Goal: Information Seeking & Learning: Learn about a topic

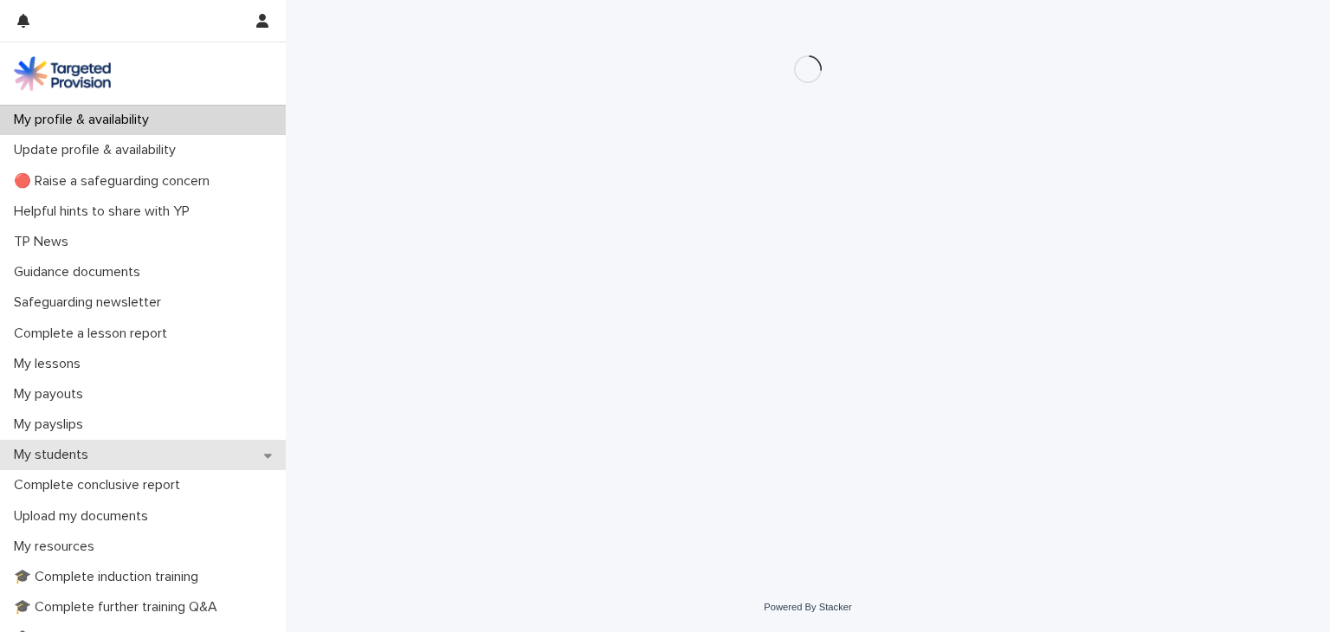
click at [75, 452] on p "My students" at bounding box center [54, 455] width 95 height 16
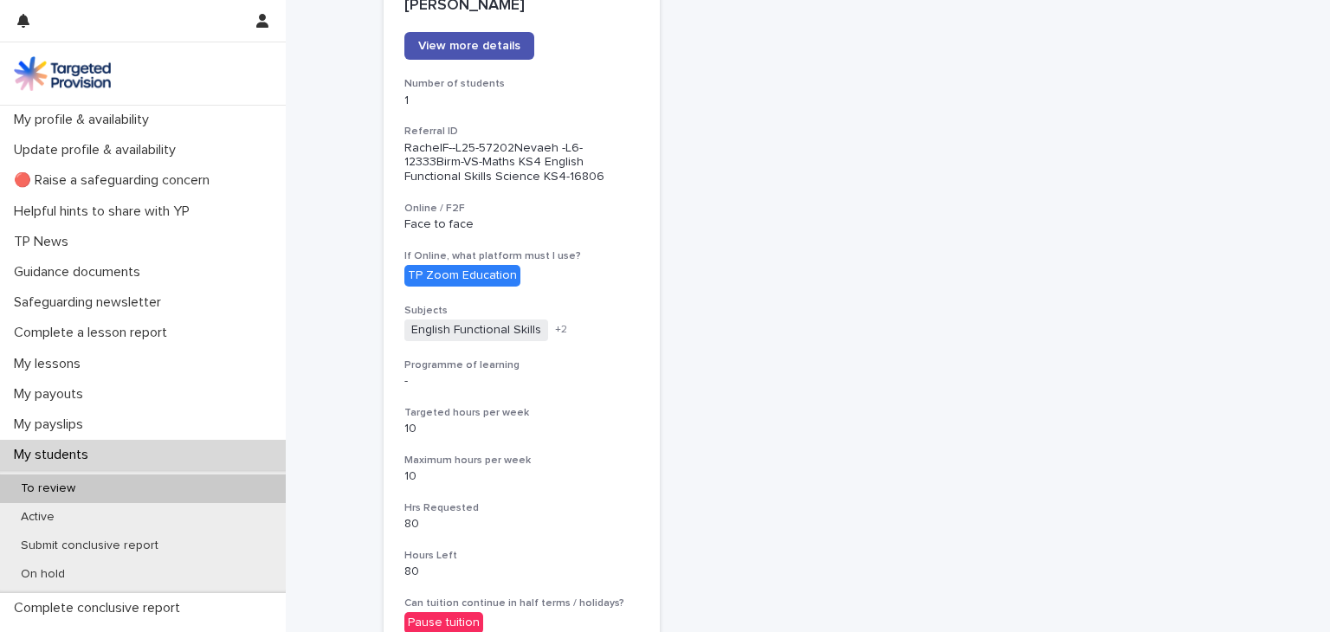
scroll to position [283, 0]
click at [724, 332] on div "[PERSON_NAME] View more details Number of students 1 Referral ID RachelF--L25-5…" at bounding box center [808, 434] width 849 height 919
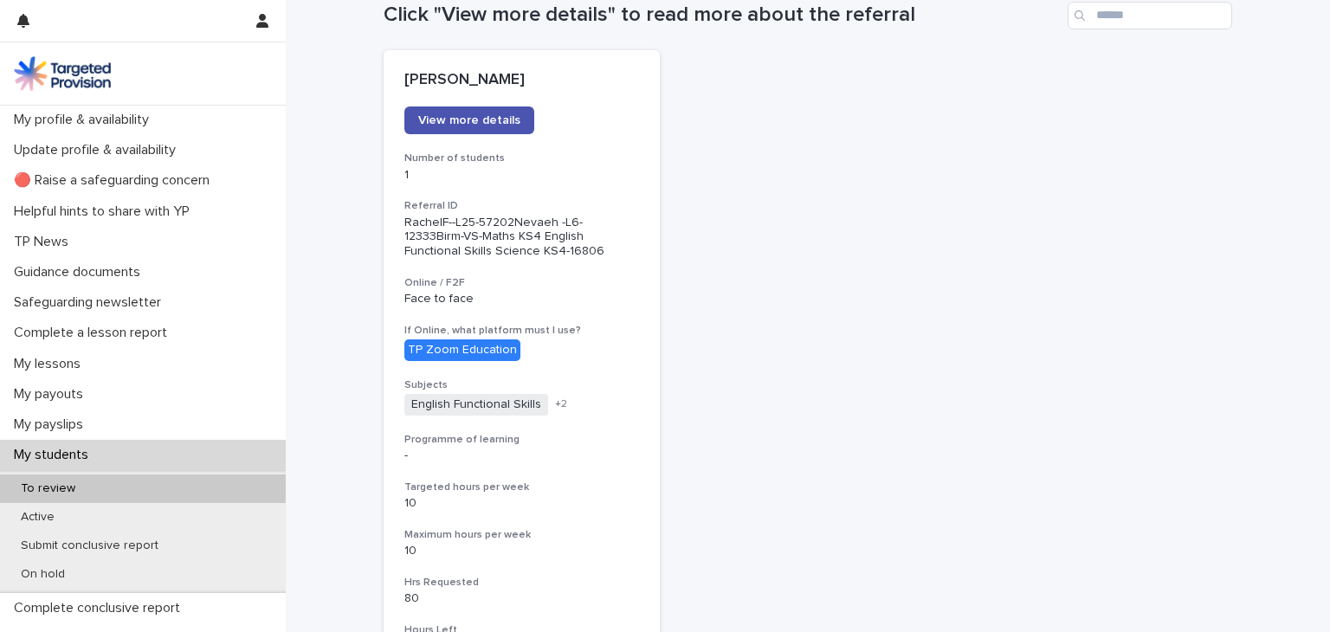
scroll to position [203, 0]
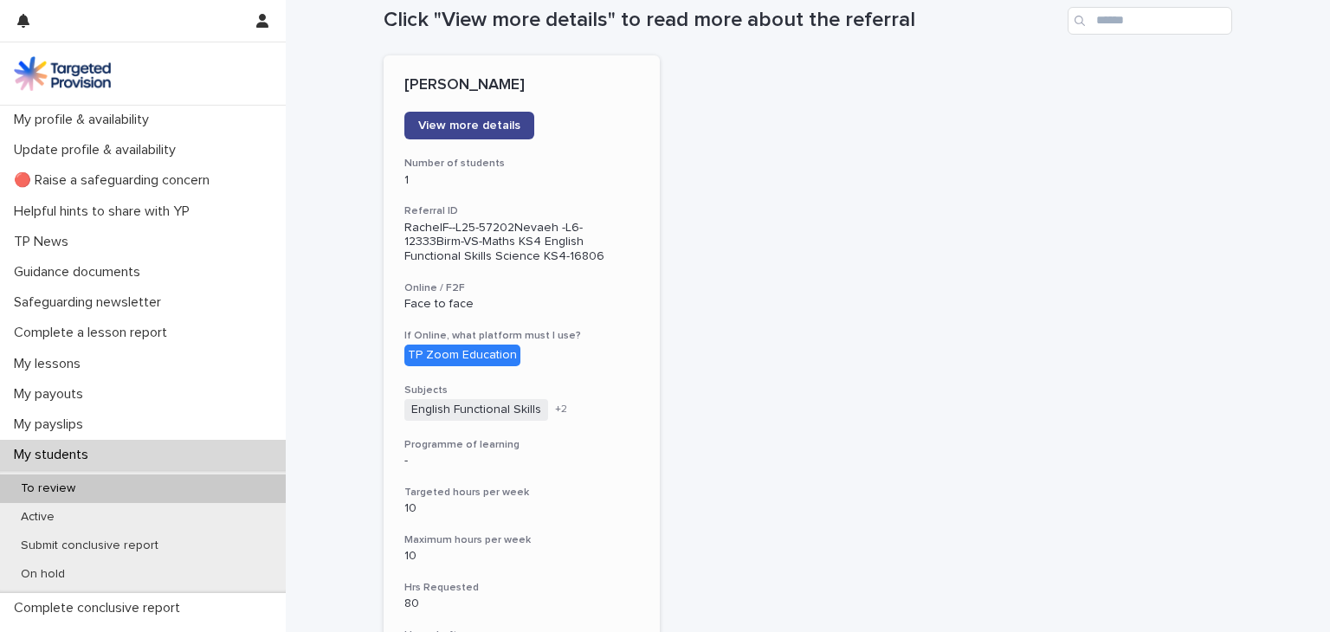
click at [482, 135] on link "View more details" at bounding box center [469, 126] width 130 height 28
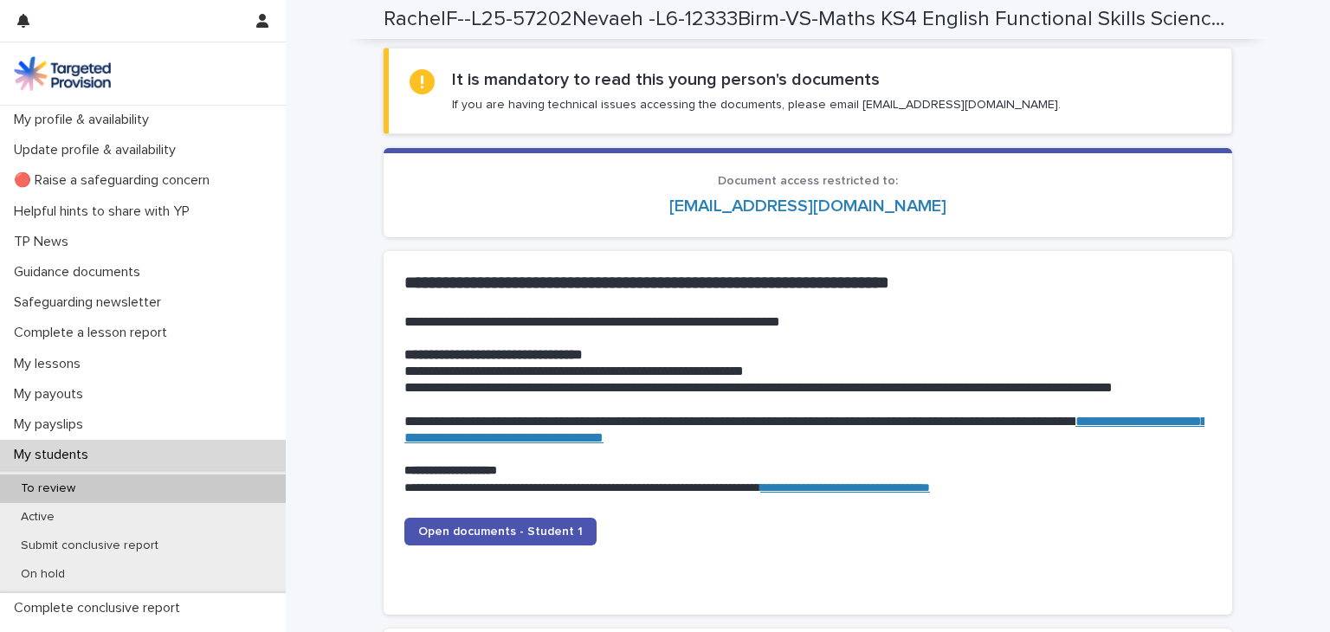
scroll to position [1496, 0]
click at [481, 528] on span "Open documents - Student 1" at bounding box center [500, 531] width 165 height 12
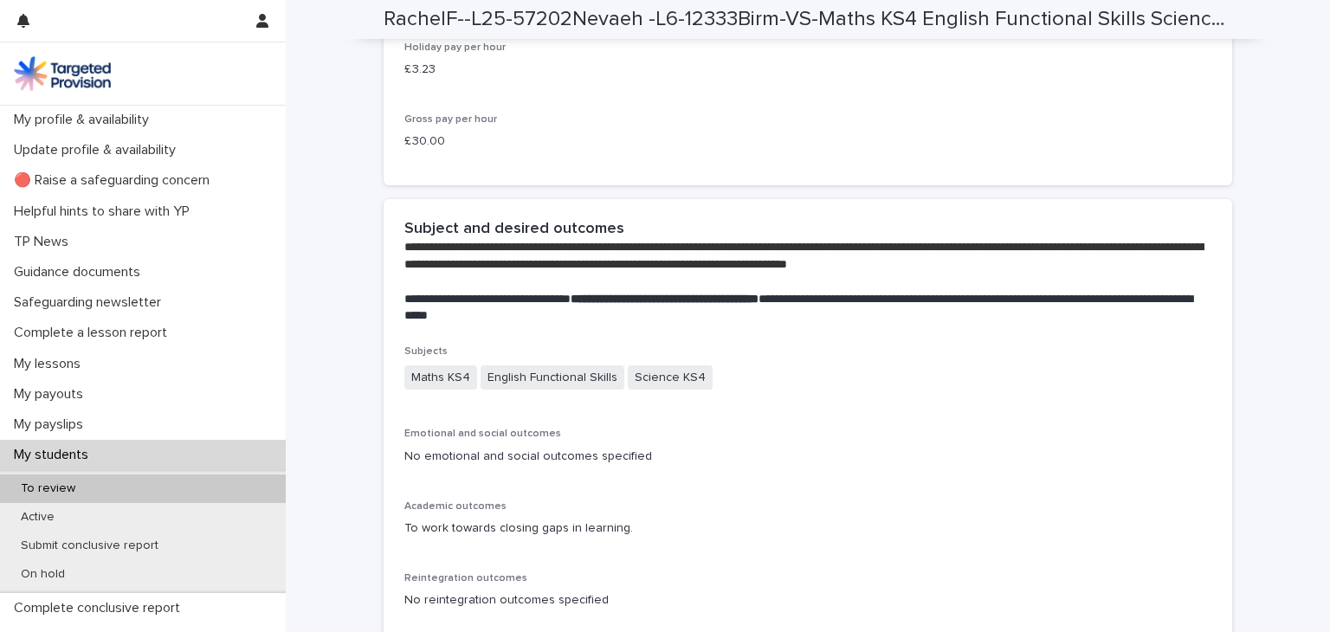
scroll to position [3443, 0]
click at [629, 513] on div "Academic outcomes To work towards closing gaps in learning." at bounding box center [807, 526] width 807 height 51
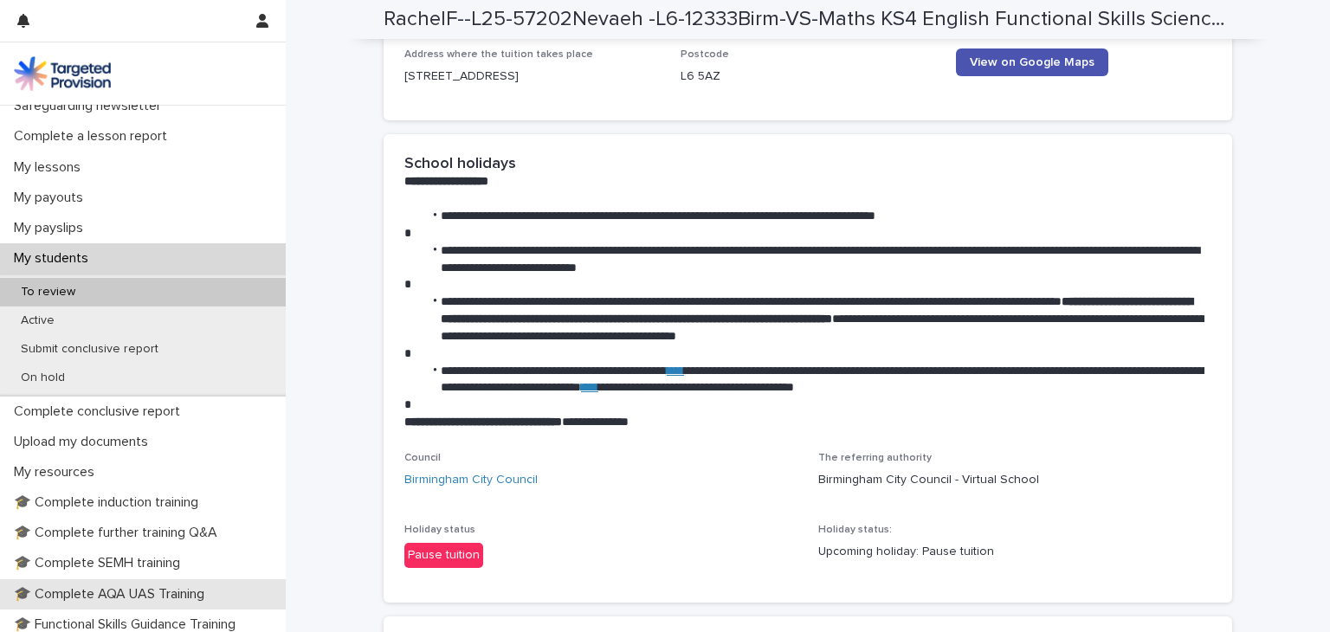
scroll to position [0, 0]
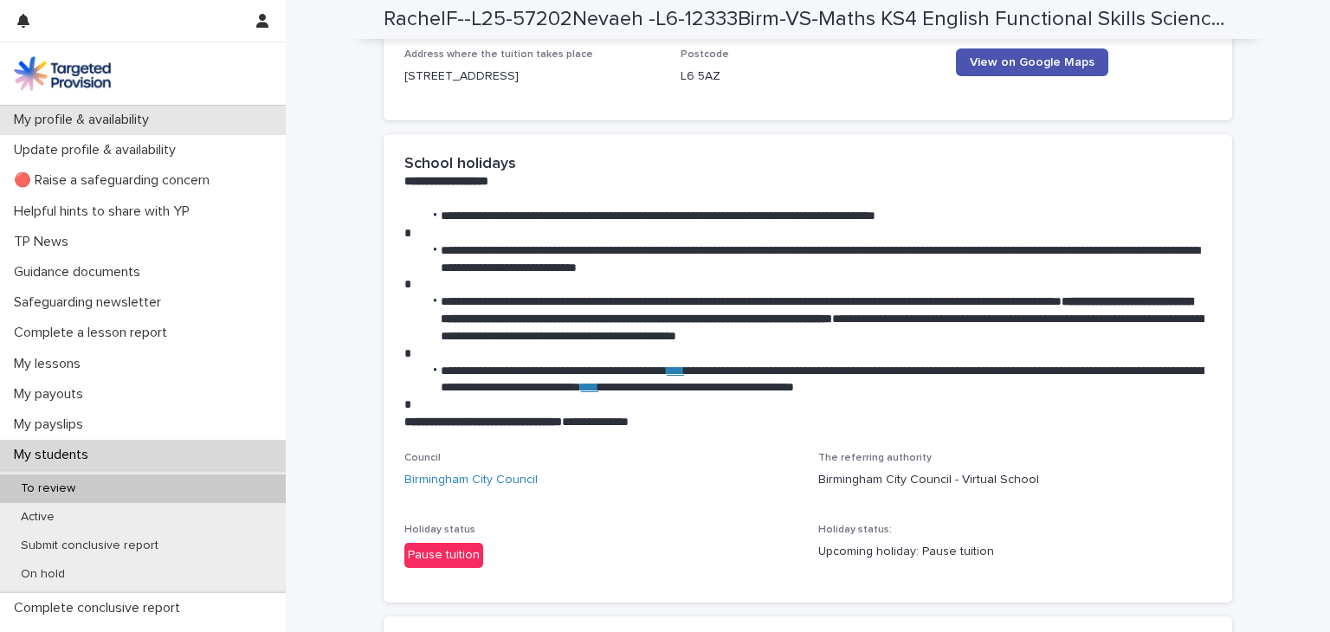
click at [125, 123] on p "My profile & availability" at bounding box center [85, 120] width 156 height 16
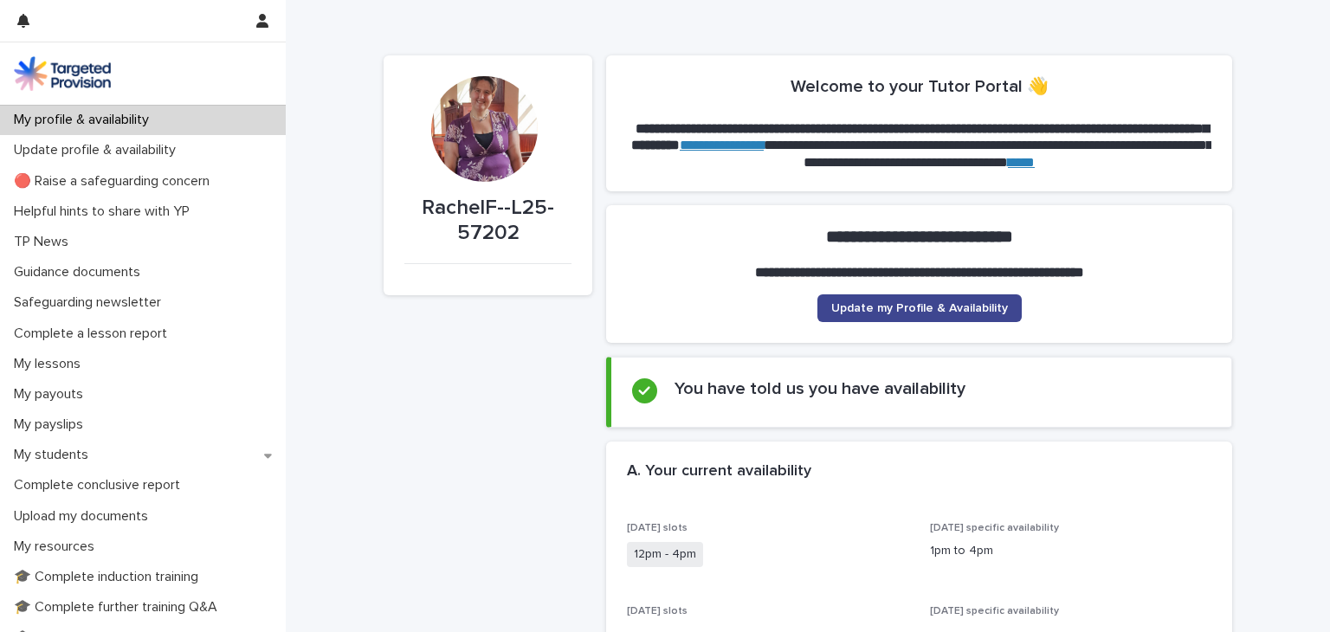
click at [921, 303] on span "Update my Profile & Availability" at bounding box center [919, 308] width 177 height 12
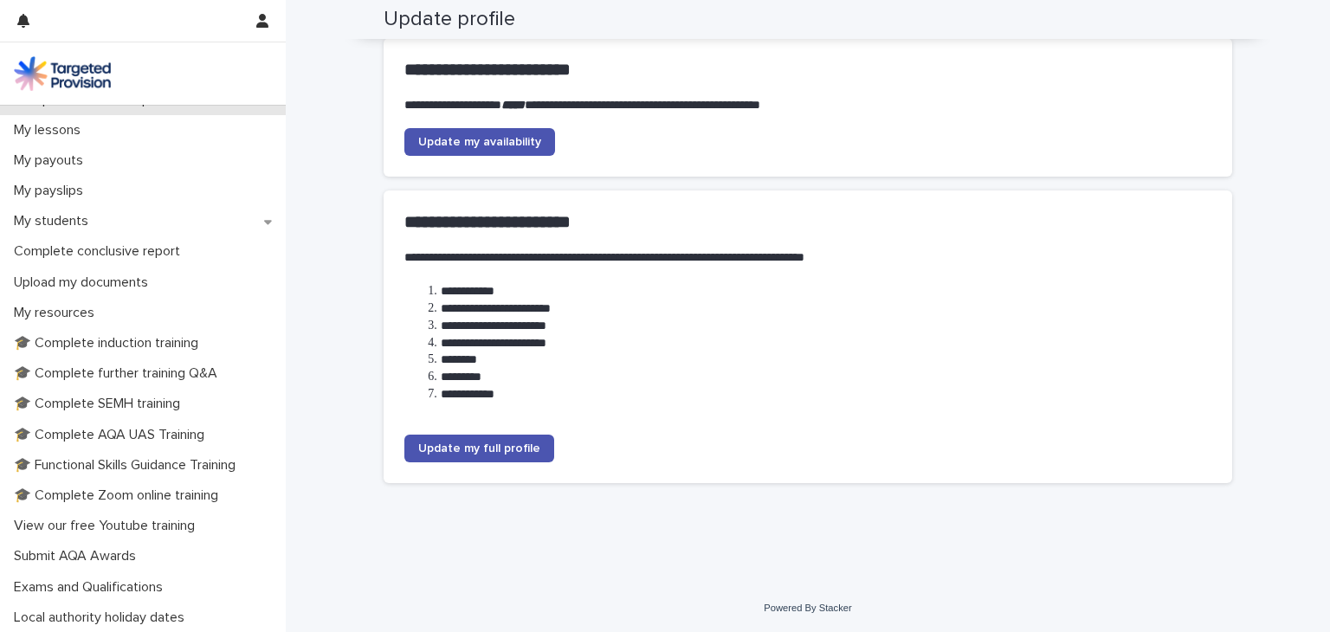
scroll to position [357, 0]
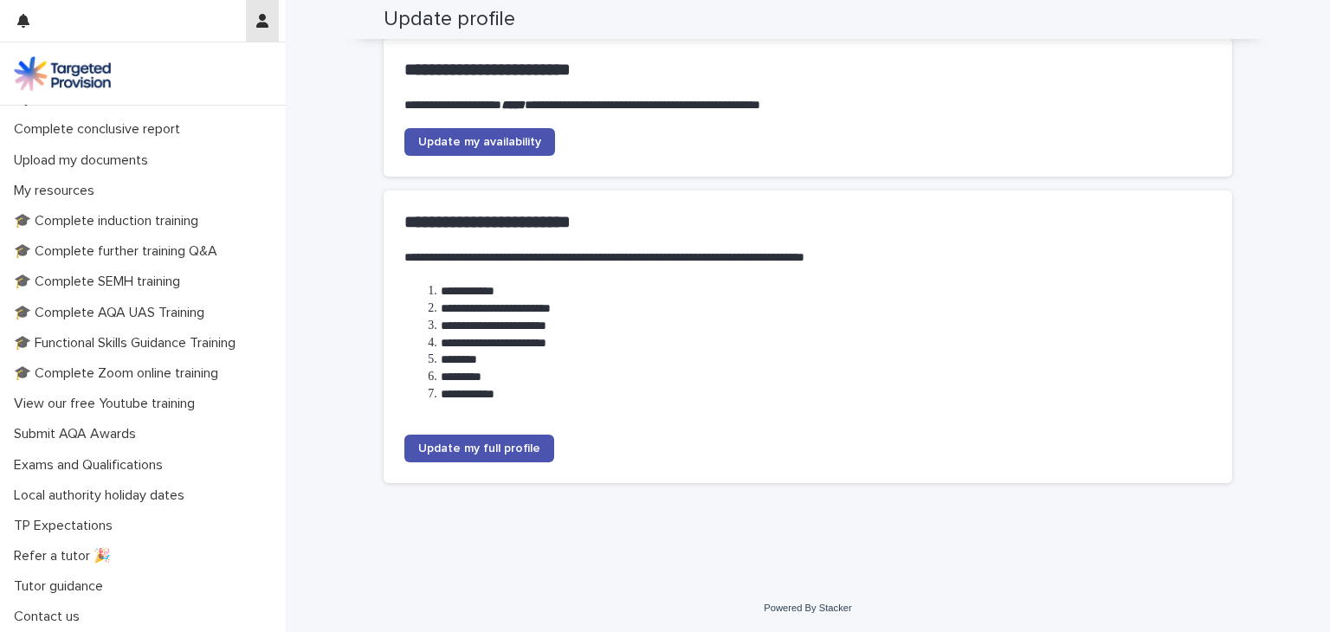
click at [263, 18] on icon "button" at bounding box center [262, 21] width 12 height 14
click at [247, 413] on div at bounding box center [665, 316] width 1330 height 632
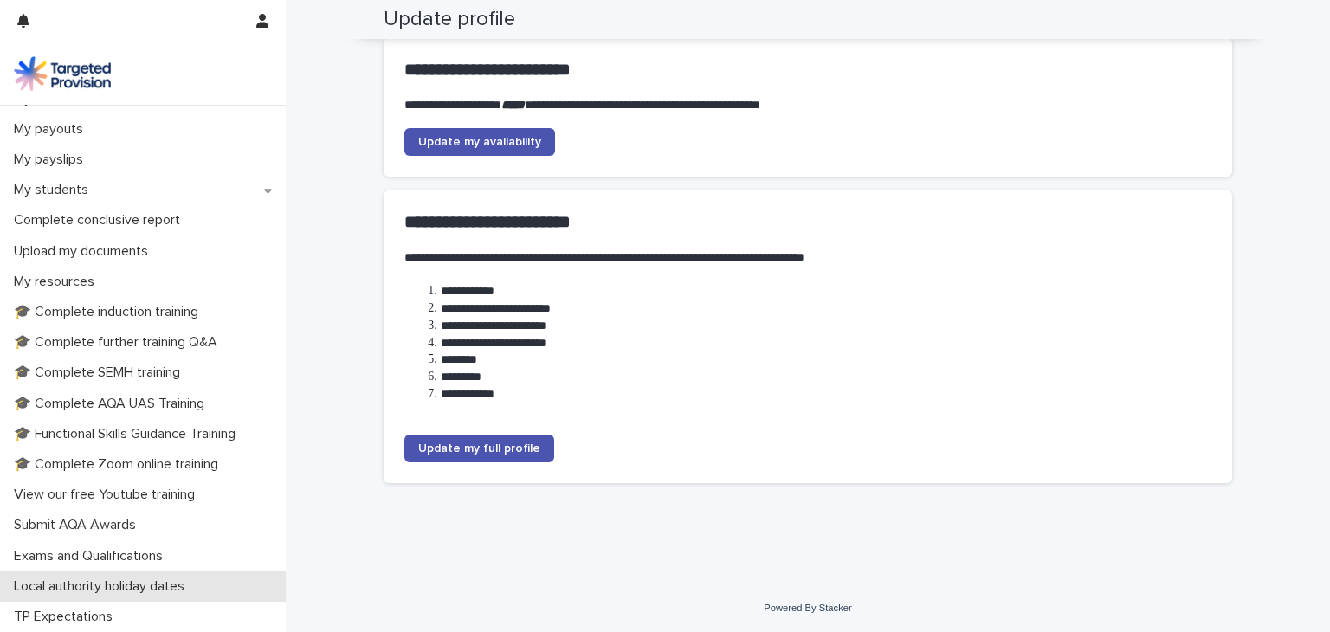
scroll to position [252, 0]
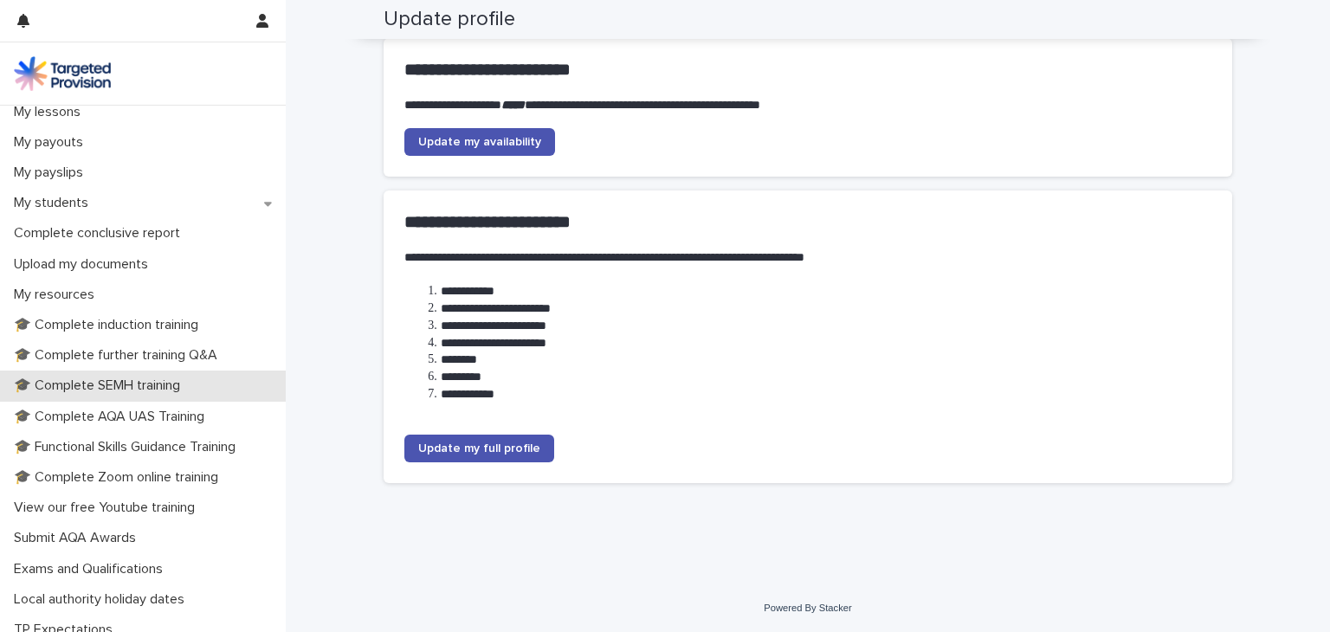
click at [171, 393] on p "🎓 Complete SEMH training" at bounding box center [100, 386] width 187 height 16
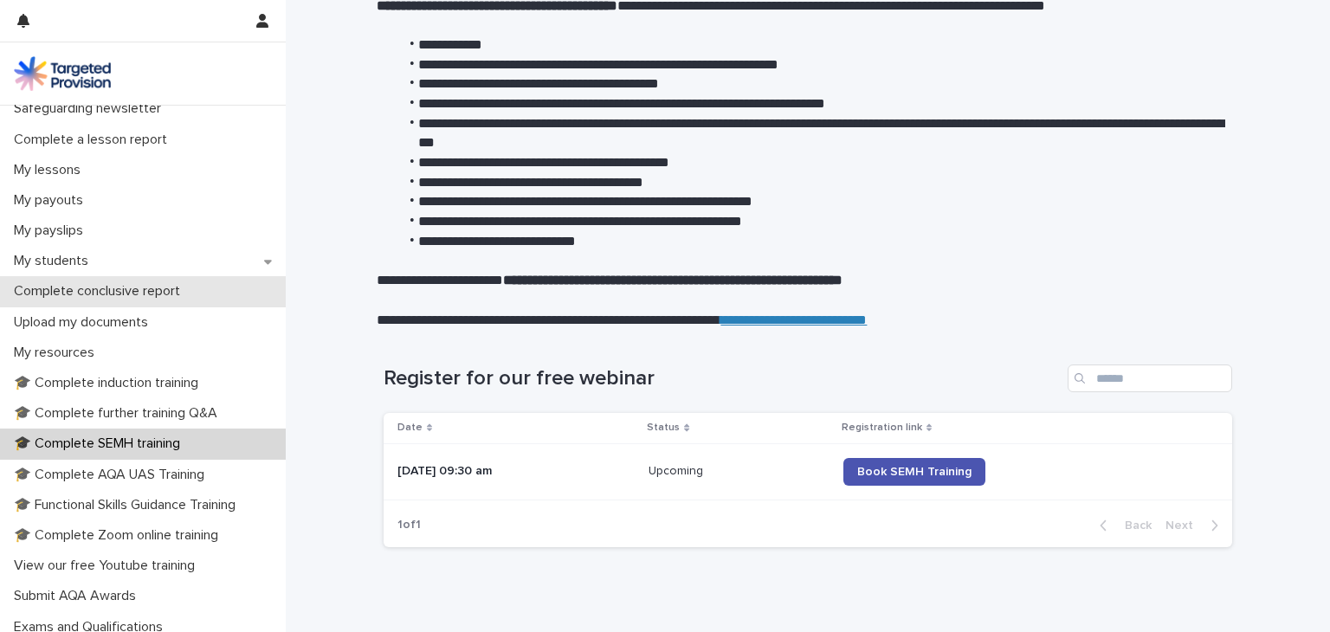
scroll to position [208, 0]
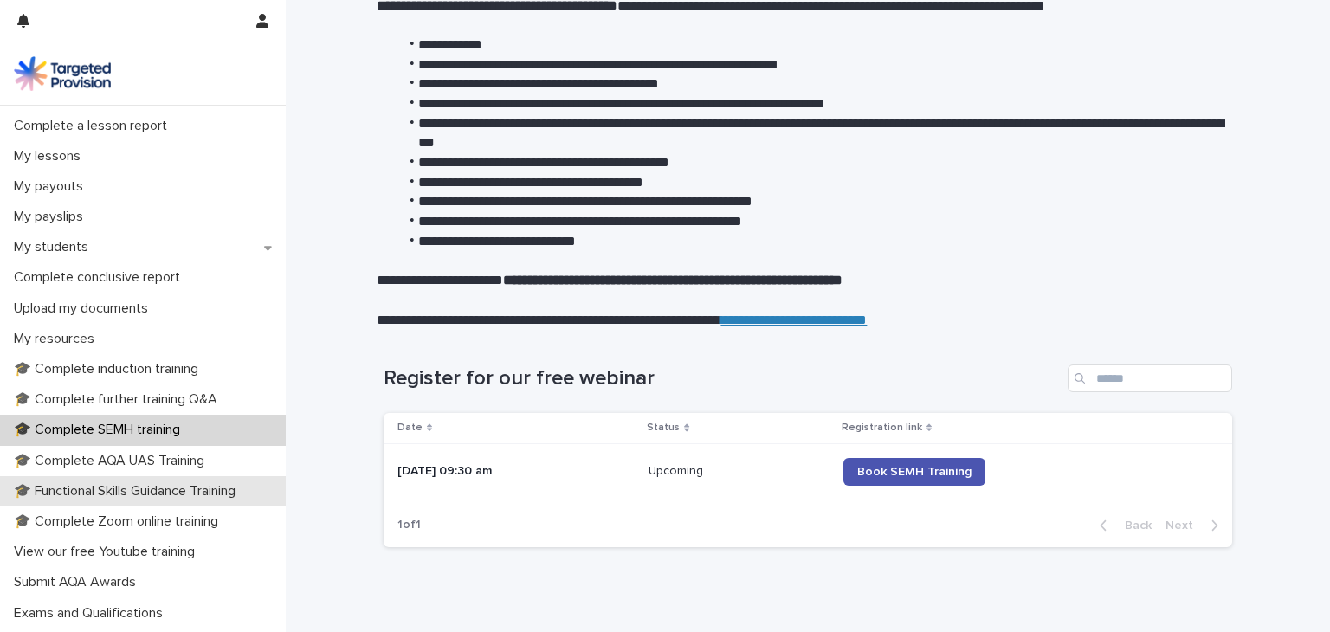
click at [153, 489] on p "🎓 Functional Skills Guidance Training" at bounding box center [128, 491] width 242 height 16
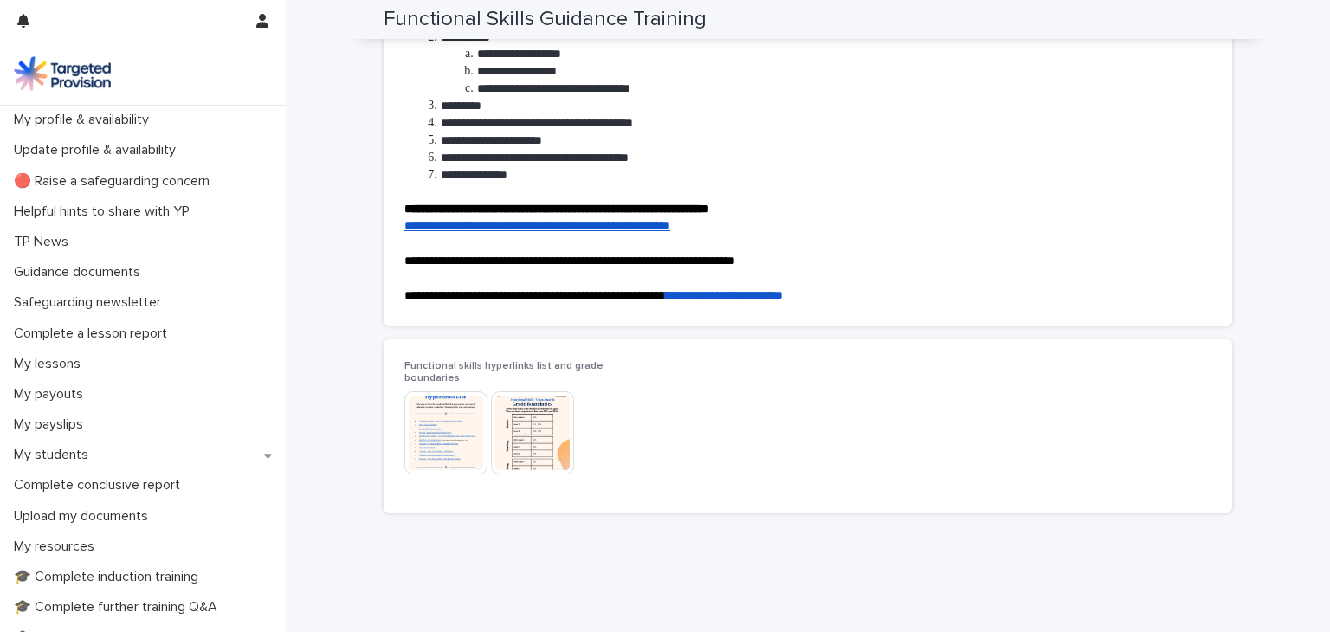
scroll to position [228, 0]
click at [542, 230] on link "**********" at bounding box center [537, 225] width 266 height 12
click at [55, 69] on img at bounding box center [62, 73] width 97 height 35
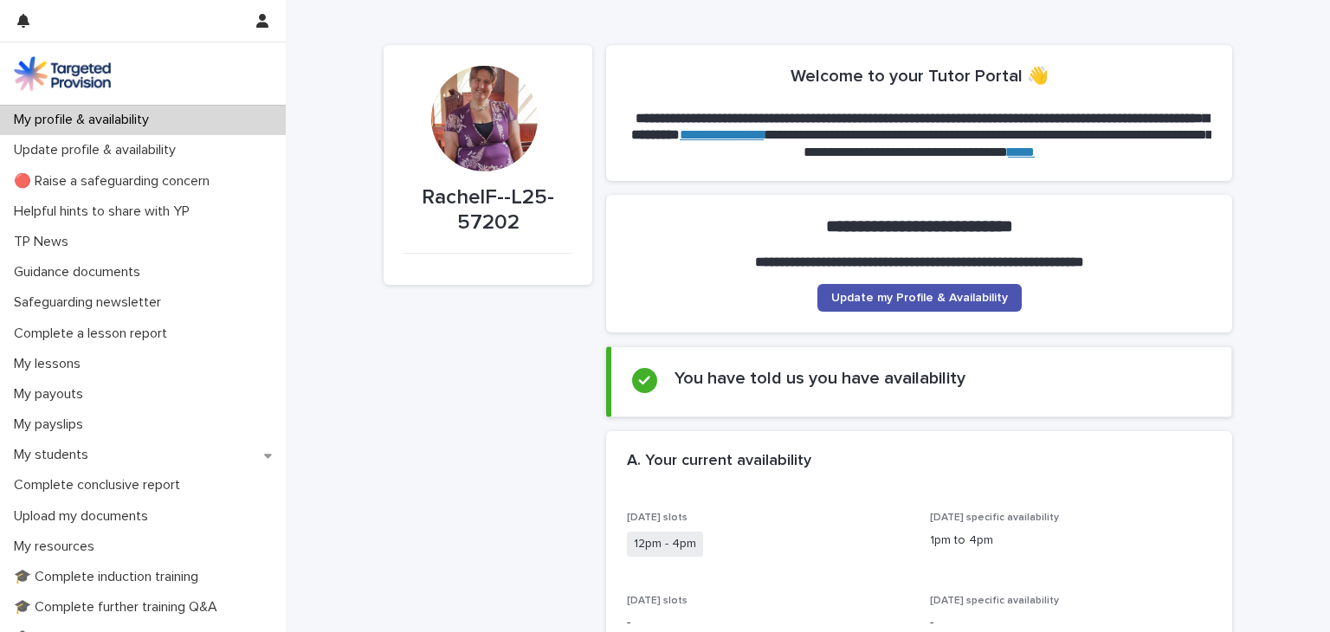
scroll to position [14, 0]
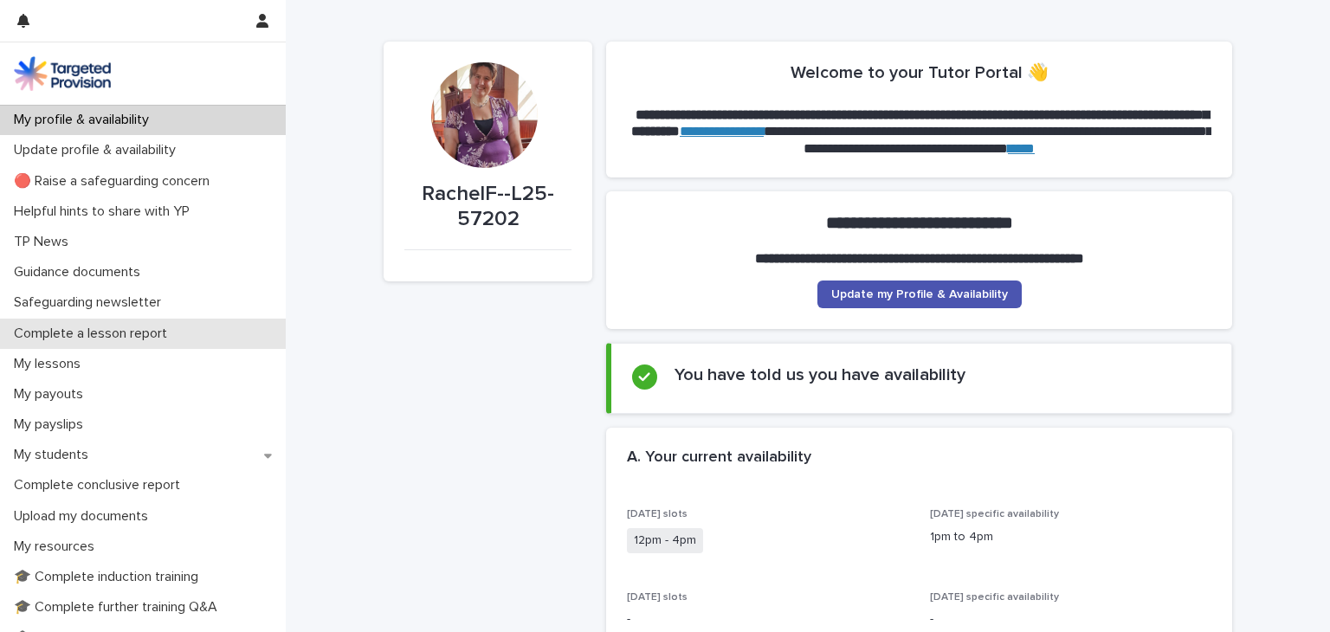
click at [154, 330] on p "Complete a lesson report" at bounding box center [94, 334] width 174 height 16
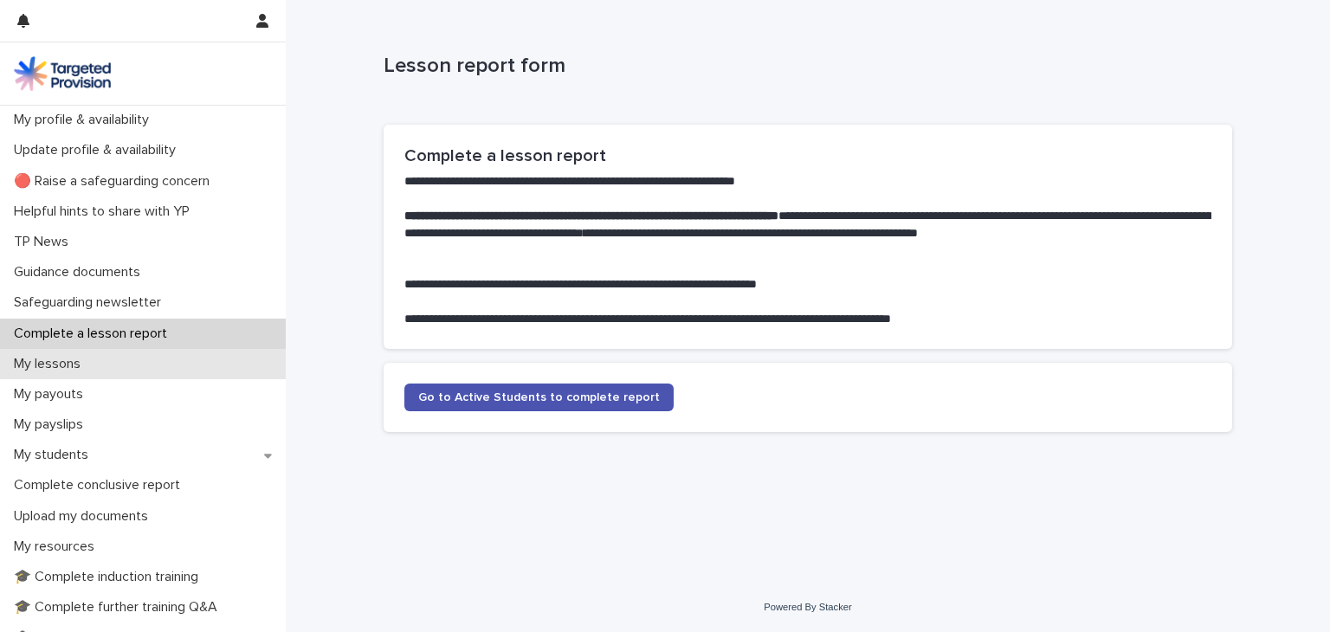
click at [55, 365] on p "My lessons" at bounding box center [50, 364] width 87 height 16
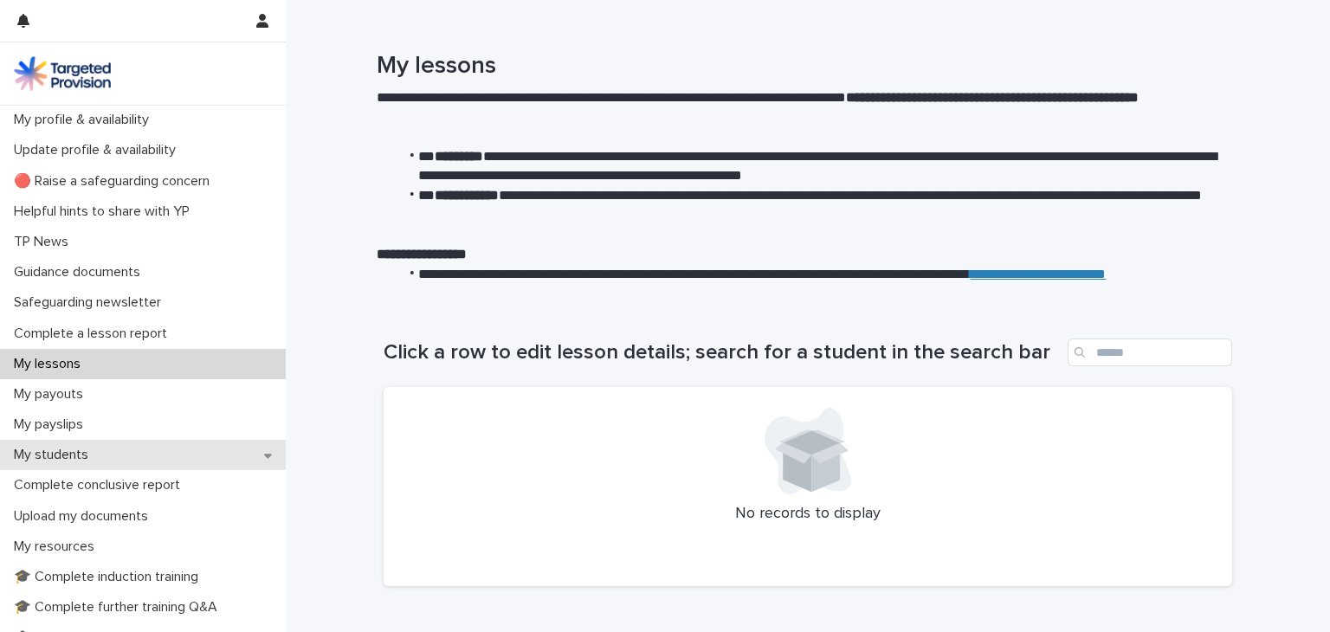
click at [162, 454] on div "My students" at bounding box center [143, 455] width 286 height 30
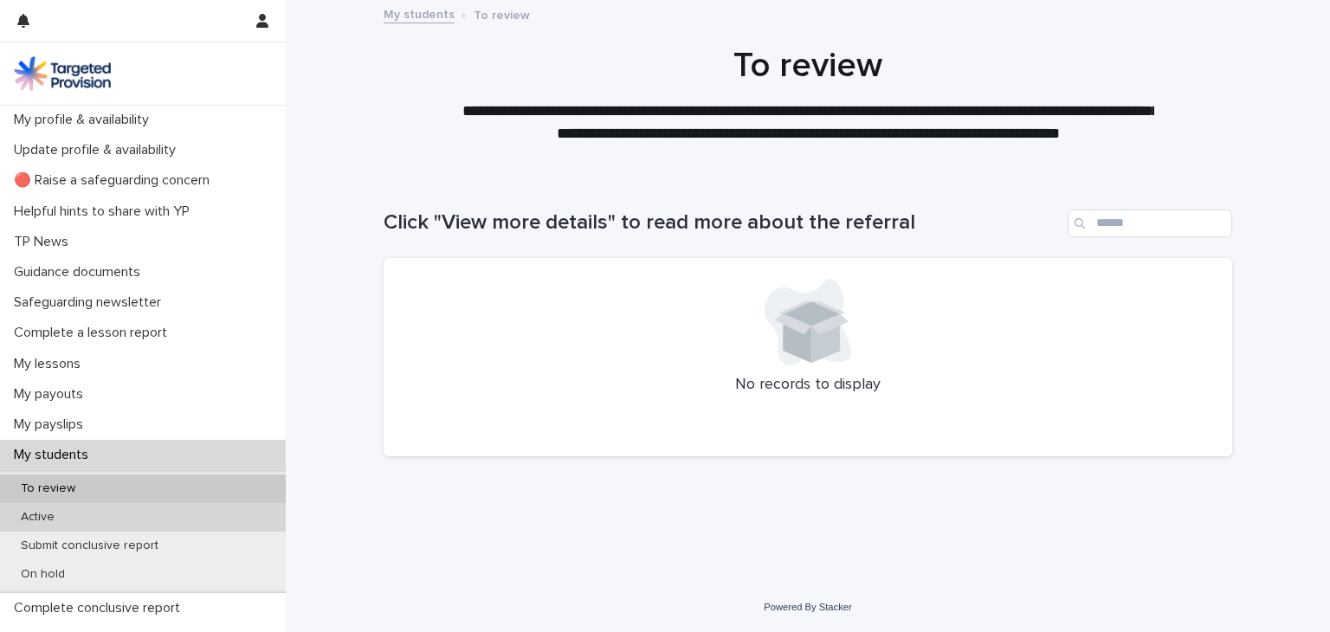
click at [45, 513] on p "Active" at bounding box center [37, 517] width 61 height 15
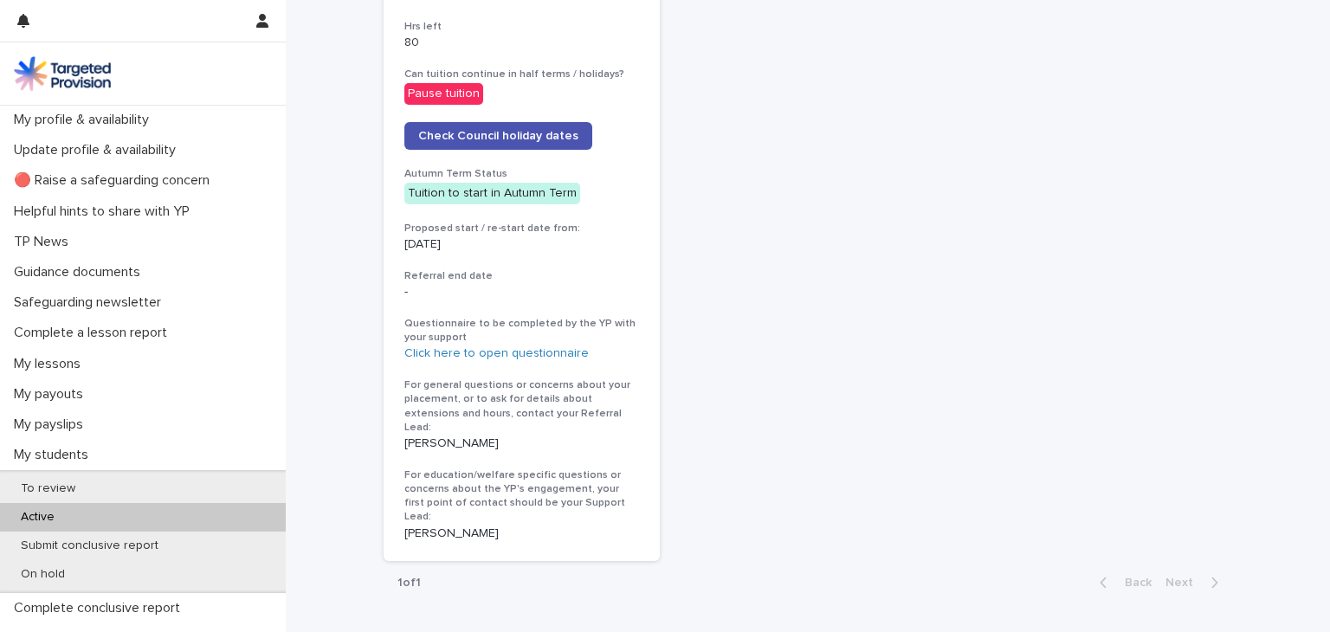
scroll to position [913, 0]
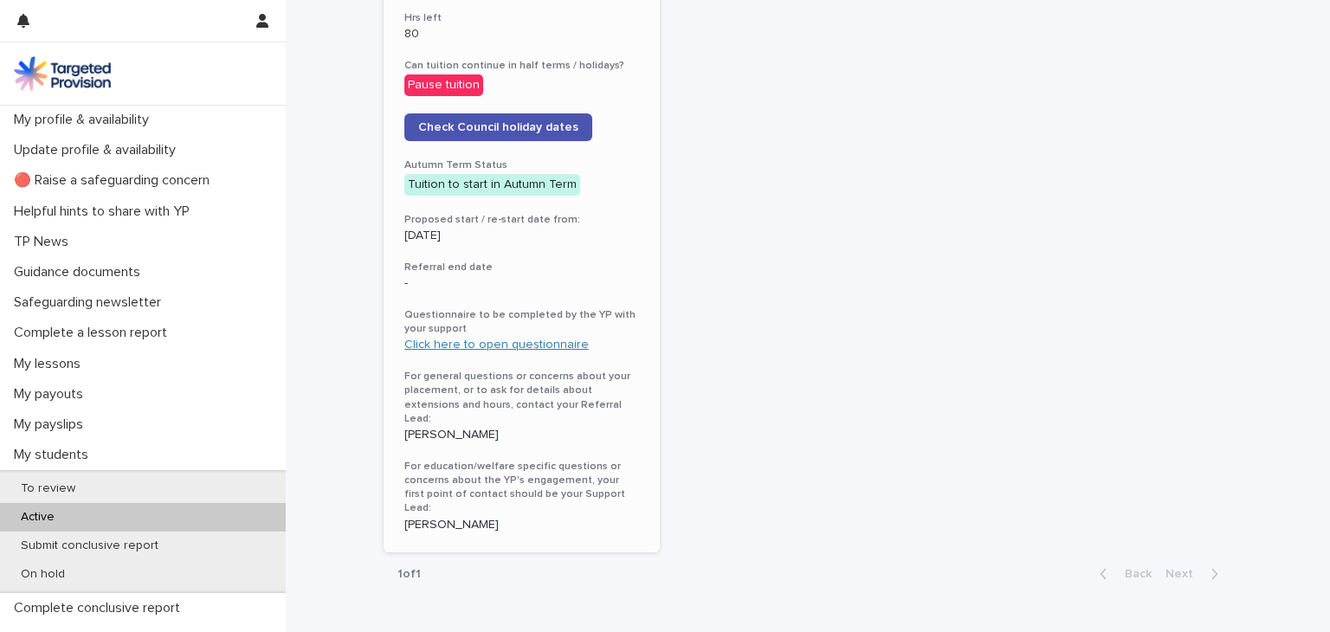
click at [475, 341] on link "Click here to open questionnaire" at bounding box center [496, 345] width 184 height 12
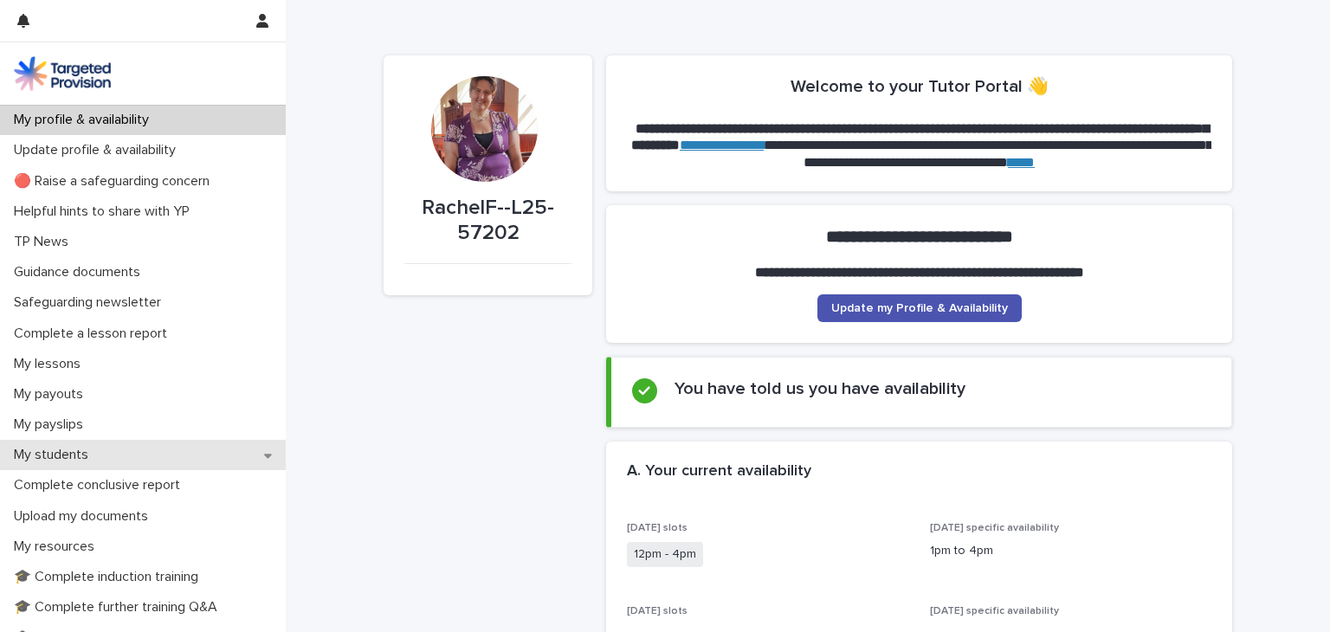
click at [51, 449] on p "My students" at bounding box center [54, 455] width 95 height 16
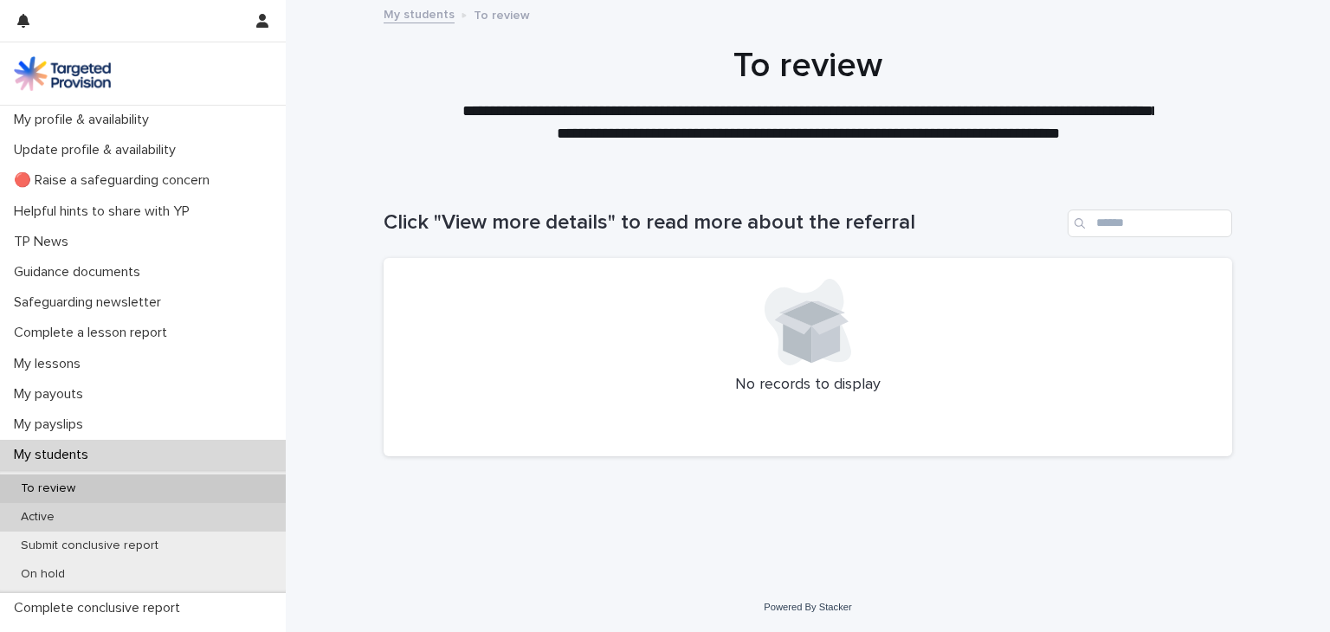
click at [35, 520] on p "Active" at bounding box center [37, 517] width 61 height 15
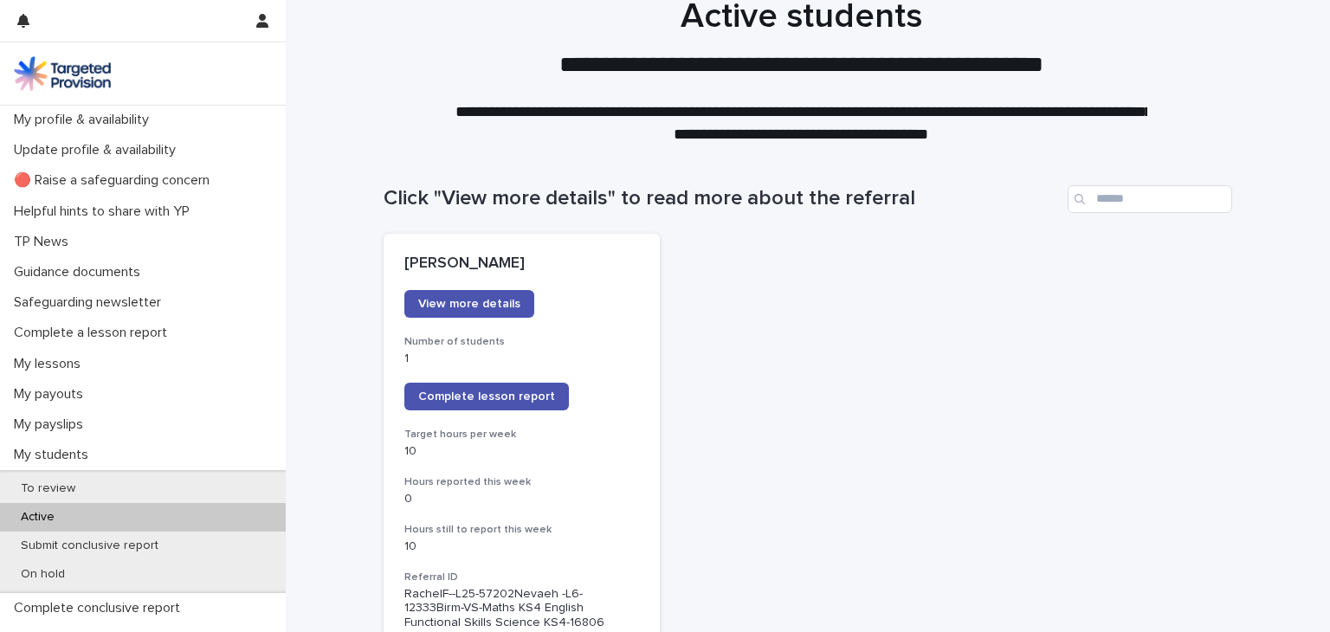
scroll to position [10, 0]
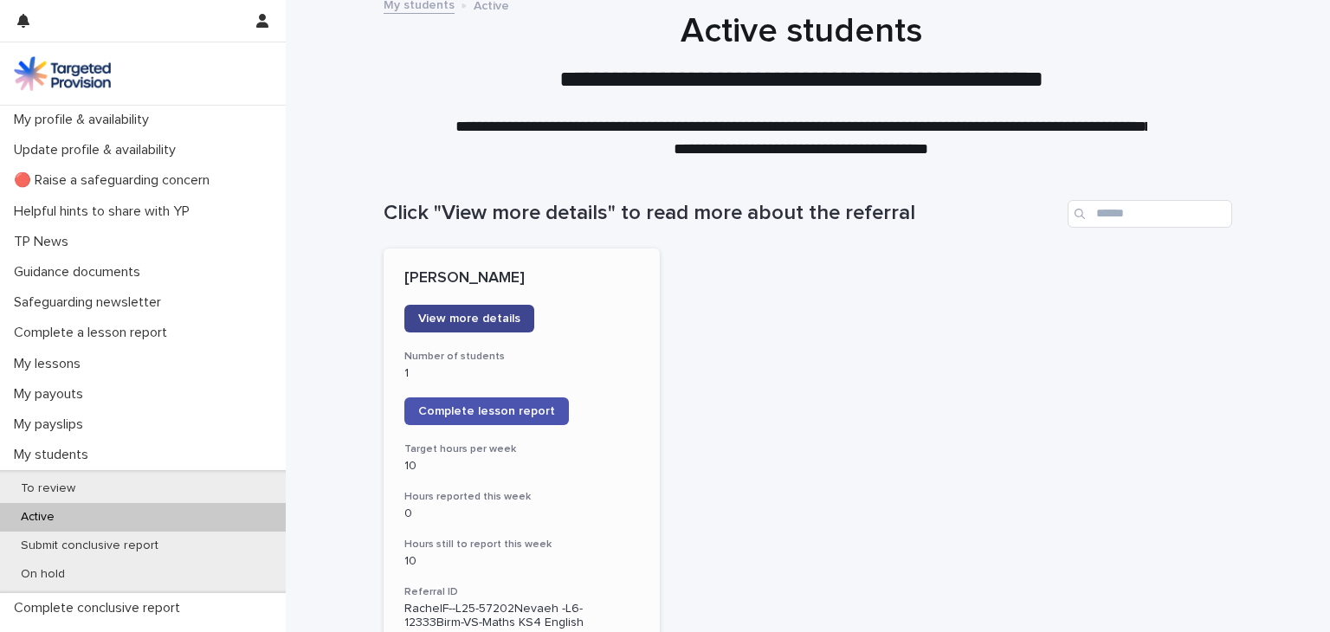
click at [463, 323] on span "View more details" at bounding box center [469, 319] width 102 height 12
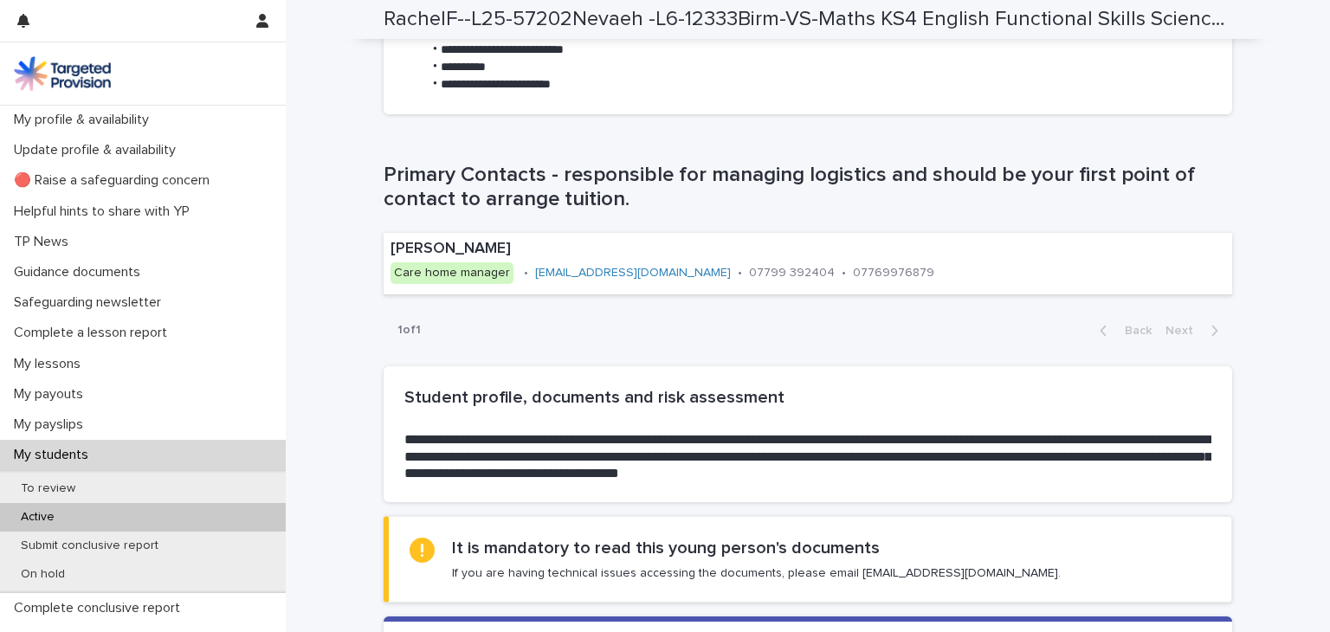
scroll to position [1028, 0]
click at [790, 344] on div "1 of 1 Back Next" at bounding box center [808, 329] width 849 height 43
